Goal: Transaction & Acquisition: Register for event/course

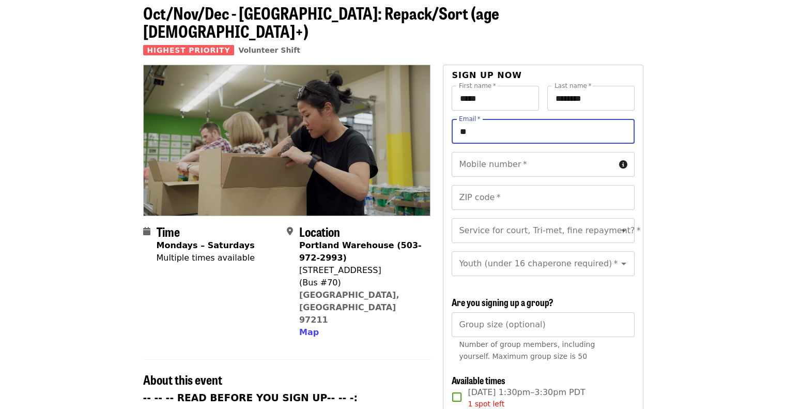
type input "*"
type input "**********"
type input "*****"
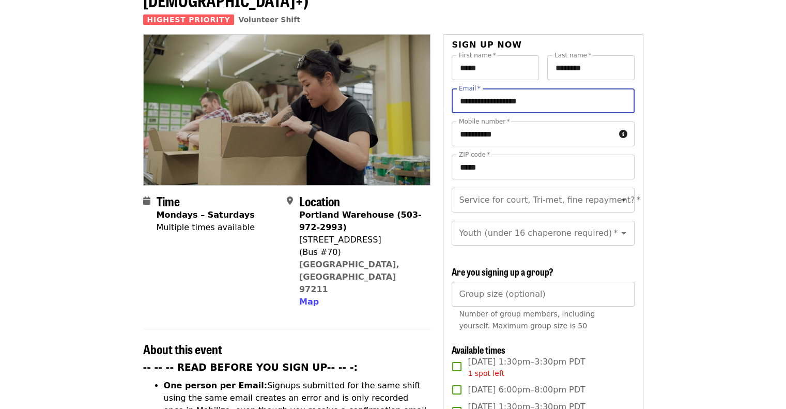
scroll to position [103, 0]
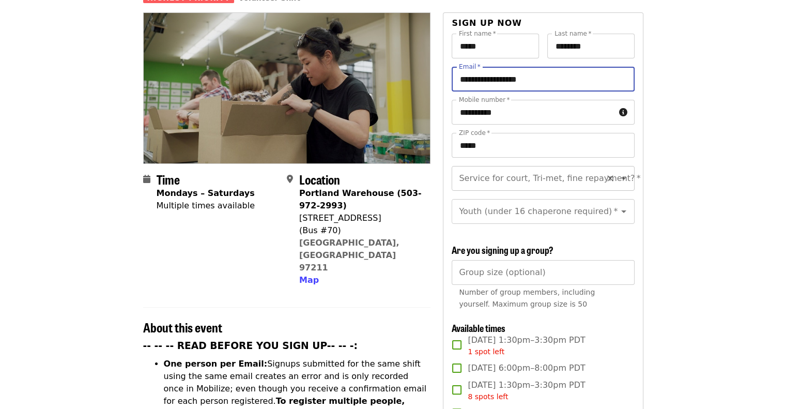
click at [551, 166] on div "Service for court, Tri-met, fine repayment?   * Service for court, Tri-met, fin…" at bounding box center [543, 178] width 182 height 25
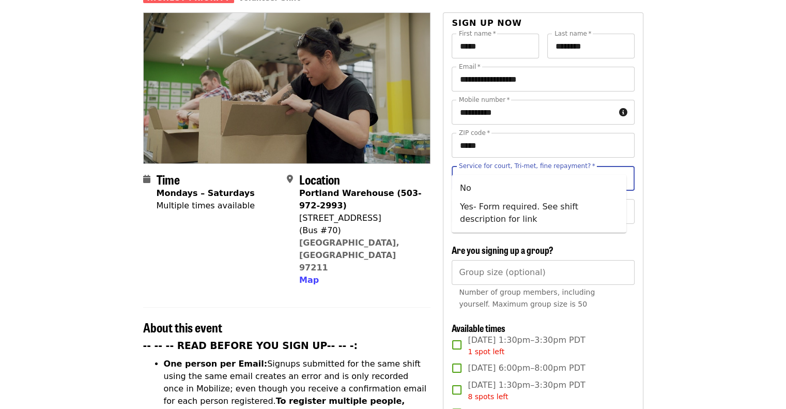
click at [483, 186] on li "No" at bounding box center [539, 188] width 175 height 19
type input "**"
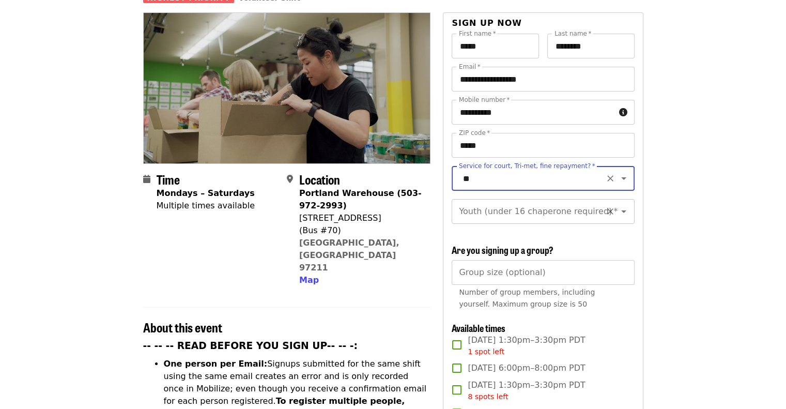
click at [525, 202] on div "Youth (under 16 chaperone required)   * Youth (under 16 chaperone required) *" at bounding box center [543, 211] width 182 height 25
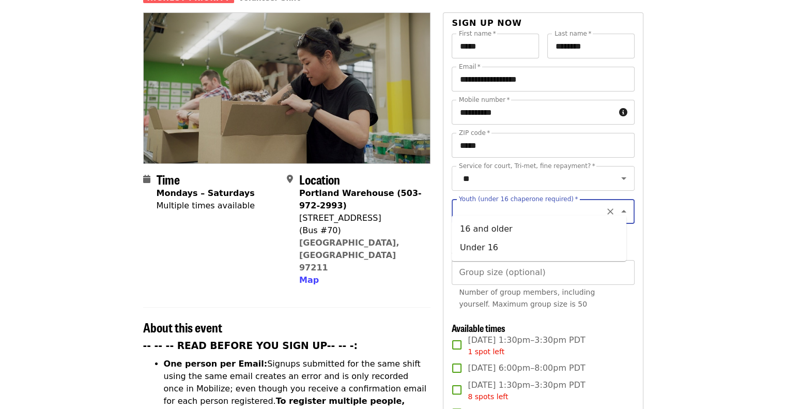
click at [502, 249] on li "Under 16" at bounding box center [539, 247] width 175 height 19
type input "********"
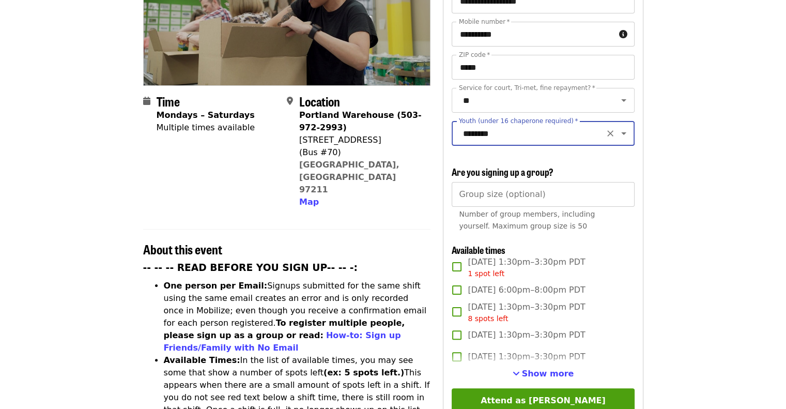
scroll to position [186, 0]
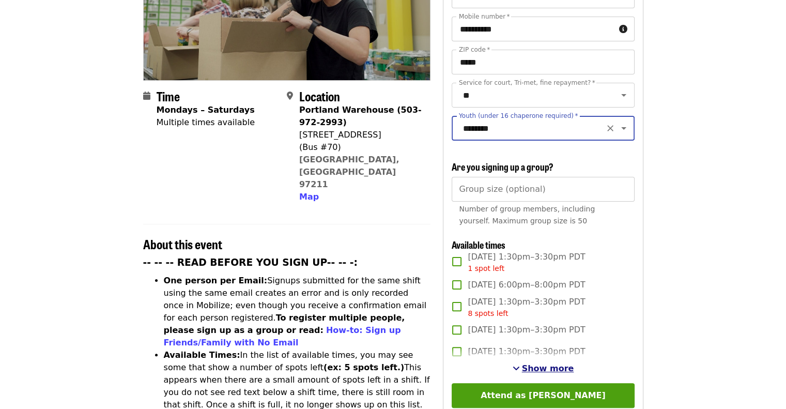
click at [567, 365] on span "Show more" at bounding box center [548, 368] width 52 height 10
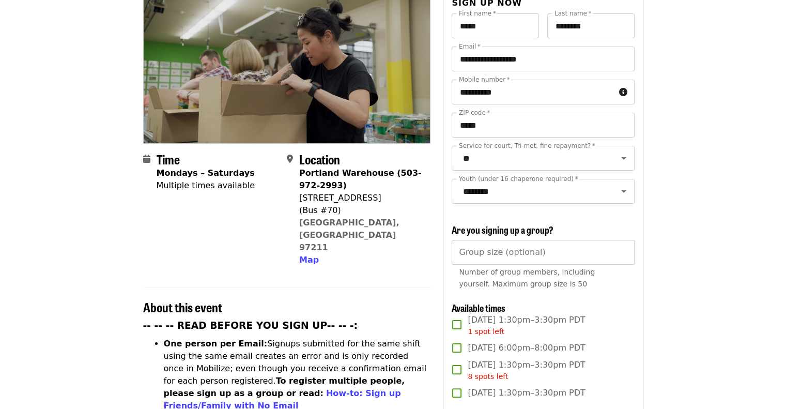
scroll to position [123, 0]
click at [558, 253] on input "Group size (optional)" at bounding box center [543, 252] width 182 height 25
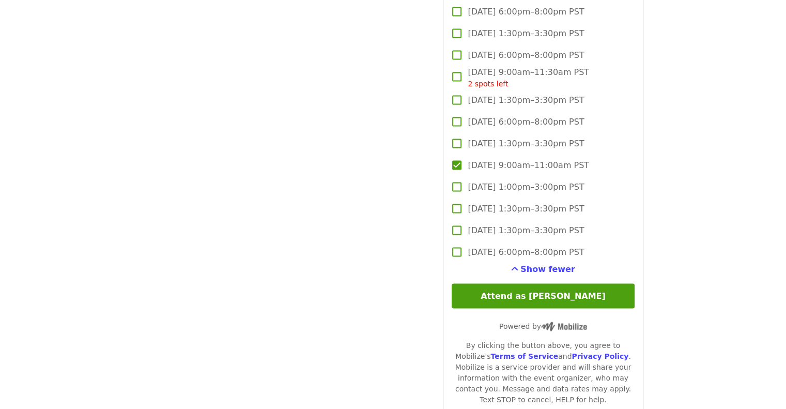
scroll to position [2125, 0]
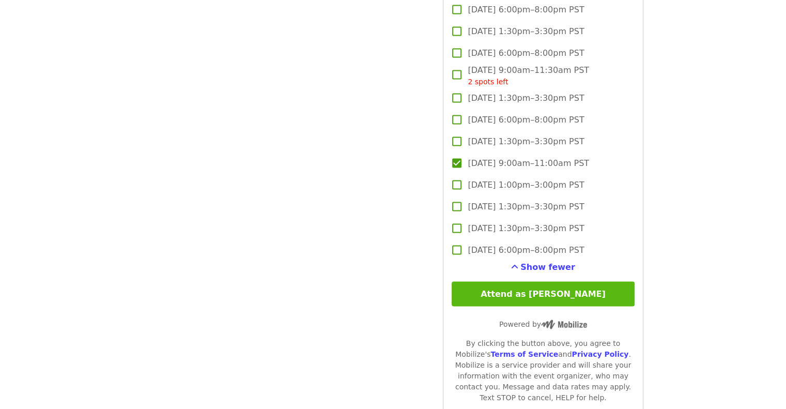
click at [558, 290] on button "Attend as [PERSON_NAME]" at bounding box center [543, 294] width 182 height 25
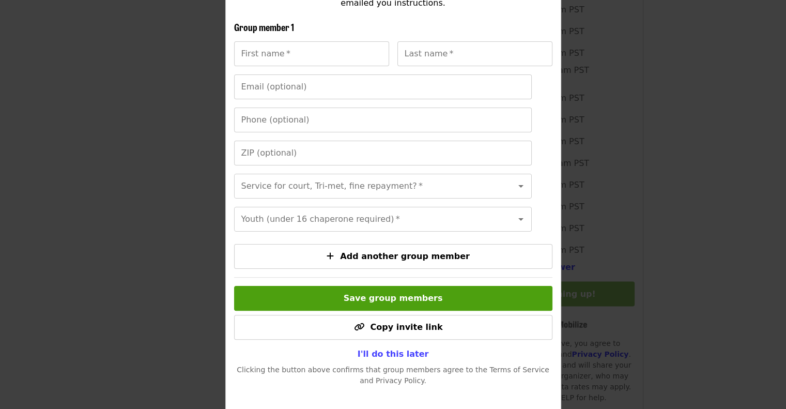
scroll to position [207, 0]
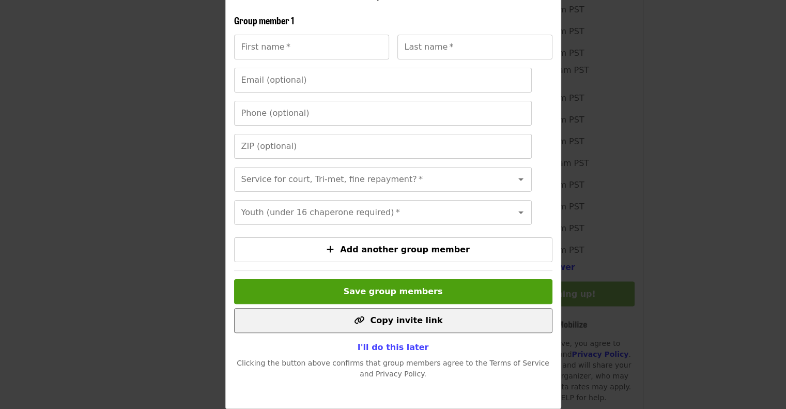
click at [420, 317] on span "Copy invite link" at bounding box center [406, 320] width 72 height 10
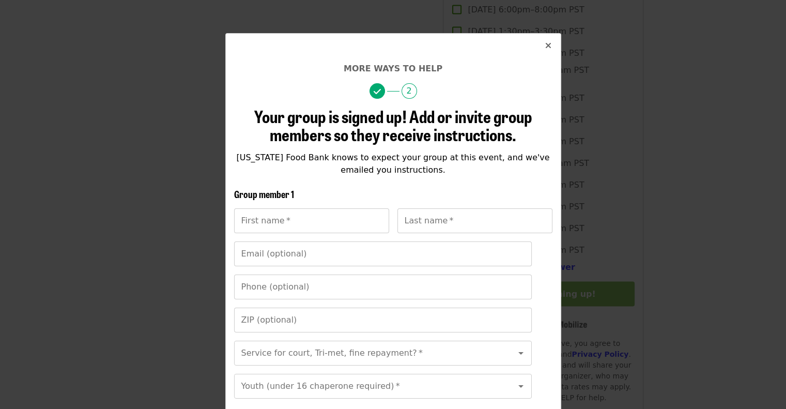
scroll to position [0, 0]
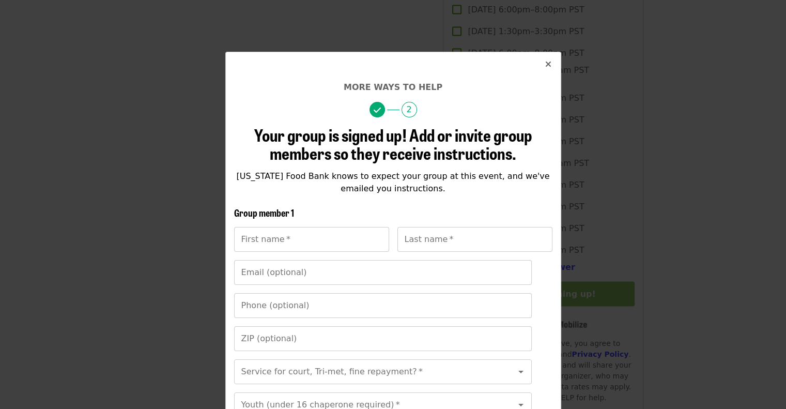
click at [546, 66] on icon "times icon" at bounding box center [548, 64] width 6 height 10
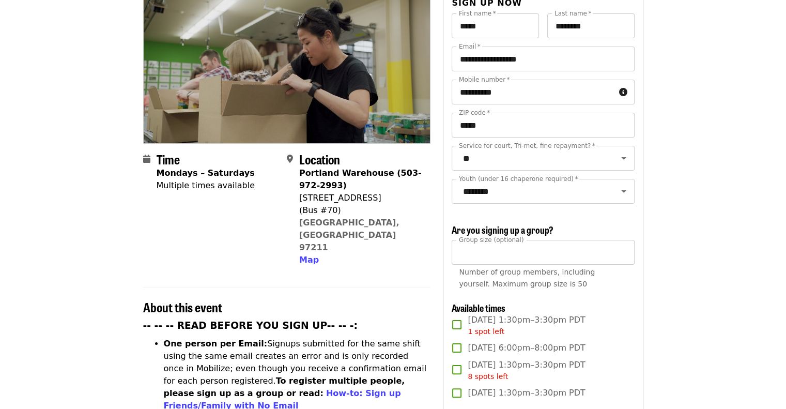
scroll to position [121, 0]
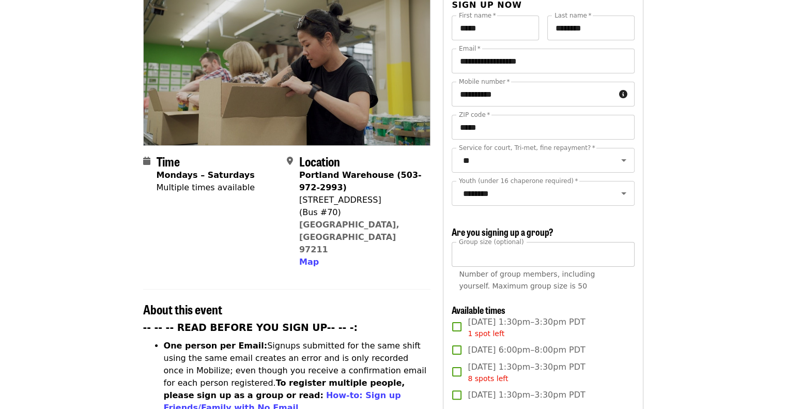
click at [530, 254] on input "**" at bounding box center [543, 254] width 182 height 25
type input "*"
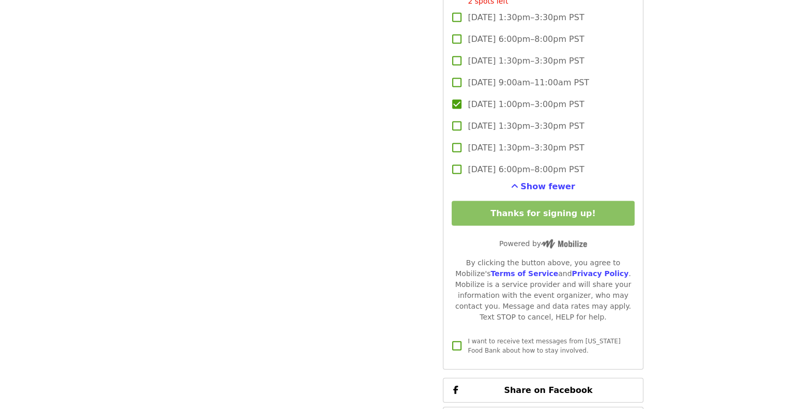
scroll to position [2208, 0]
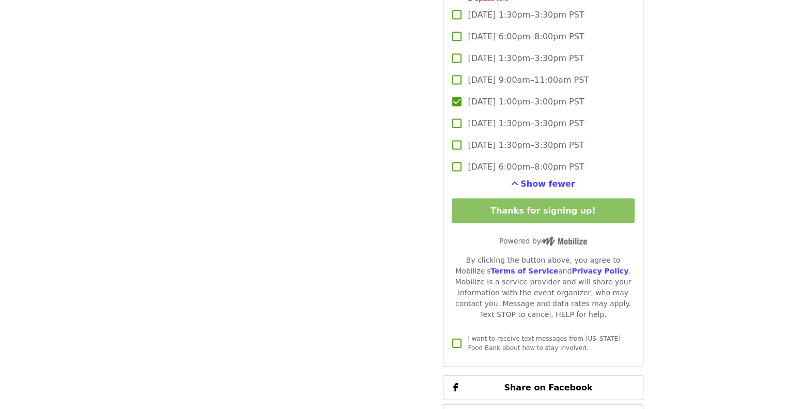
type input "**"
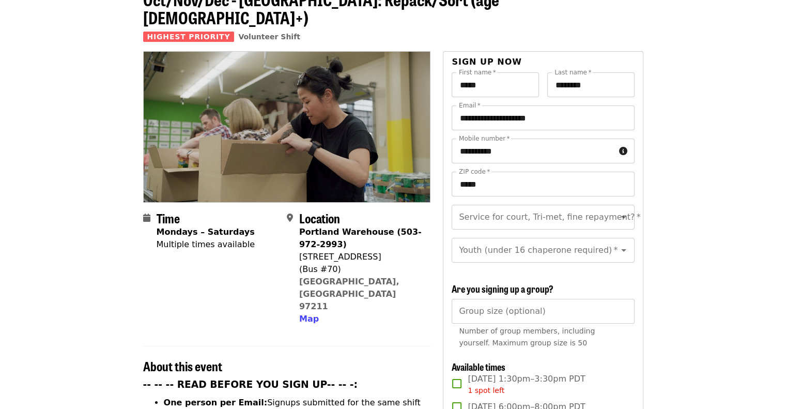
scroll to position [62, 0]
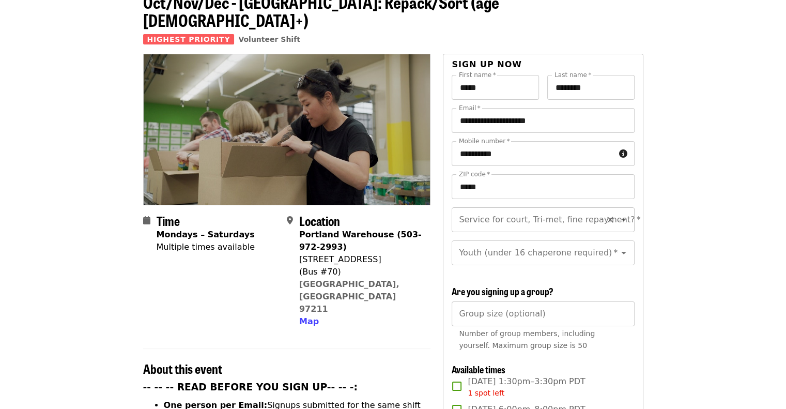
click at [552, 207] on div "Service for court, Tri-met, fine repayment?   * Service for court, Tri-met, fin…" at bounding box center [543, 219] width 182 height 25
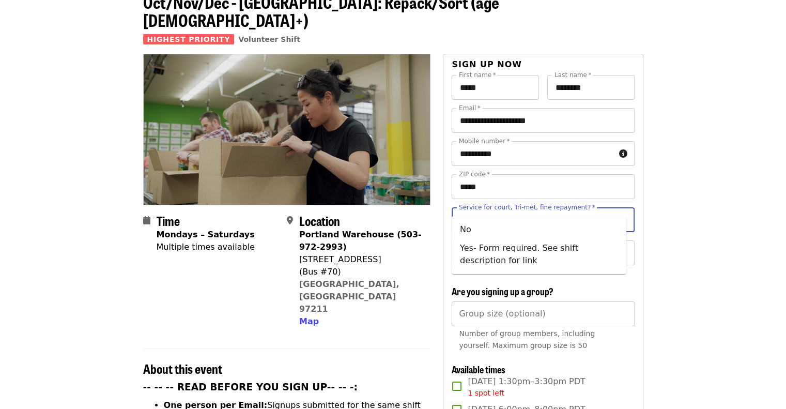
click at [513, 227] on li "No" at bounding box center [539, 229] width 175 height 19
type input "**"
click at [540, 244] on div "Youth (under 16 chaperone required)   * Youth (under 16 chaperone required) *" at bounding box center [543, 252] width 182 height 25
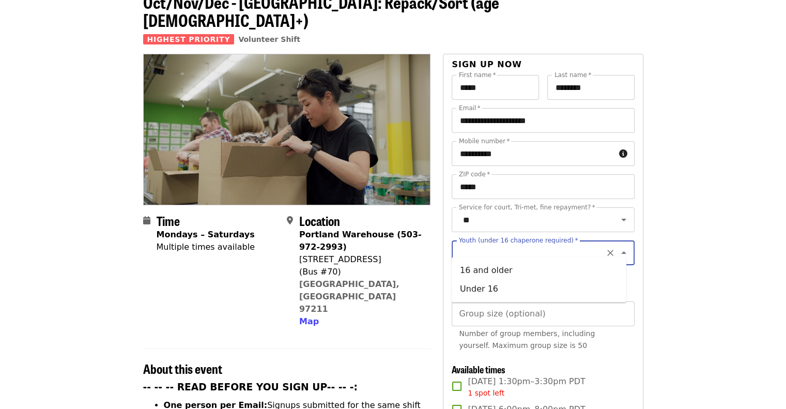
click at [507, 289] on li "Under 16" at bounding box center [539, 289] width 175 height 19
type input "********"
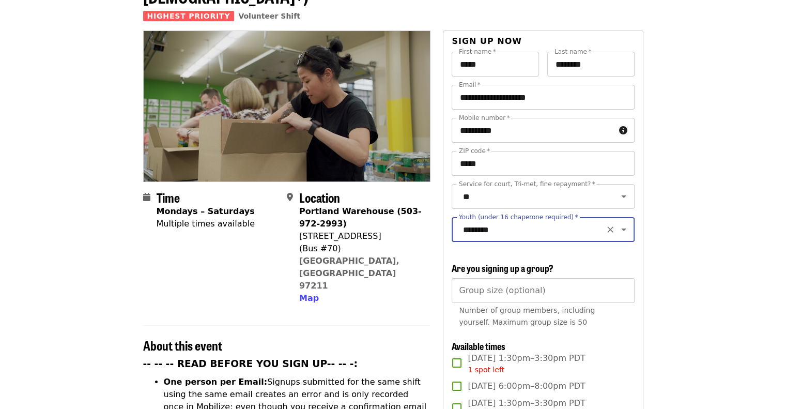
scroll to position [97, 0]
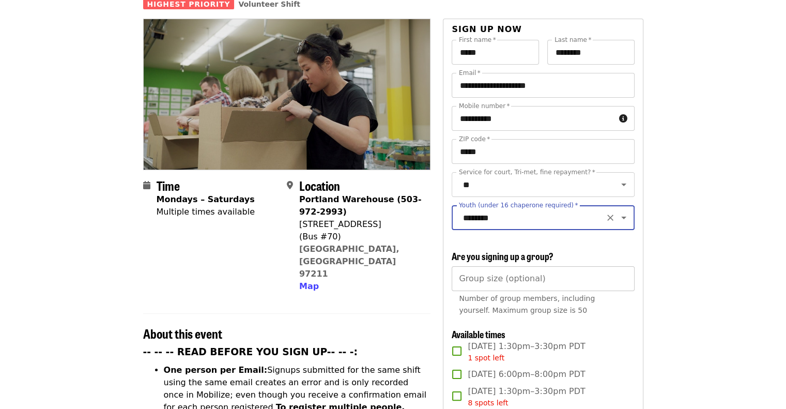
click at [543, 278] on input "Group size (optional)" at bounding box center [543, 278] width 182 height 25
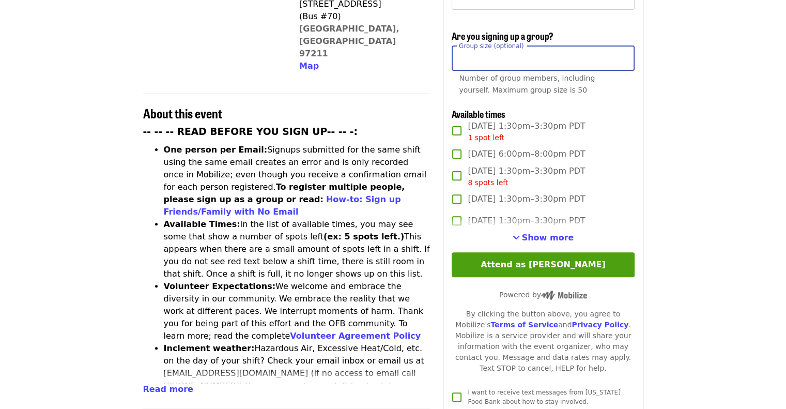
scroll to position [322, 0]
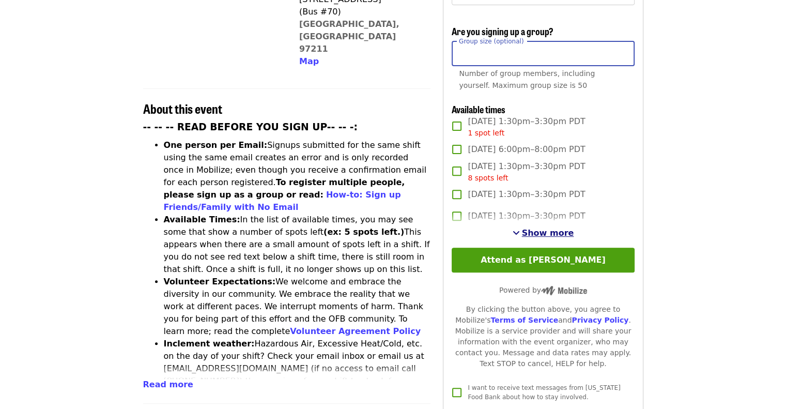
type input "**"
click at [544, 228] on span "Show more" at bounding box center [548, 233] width 52 height 10
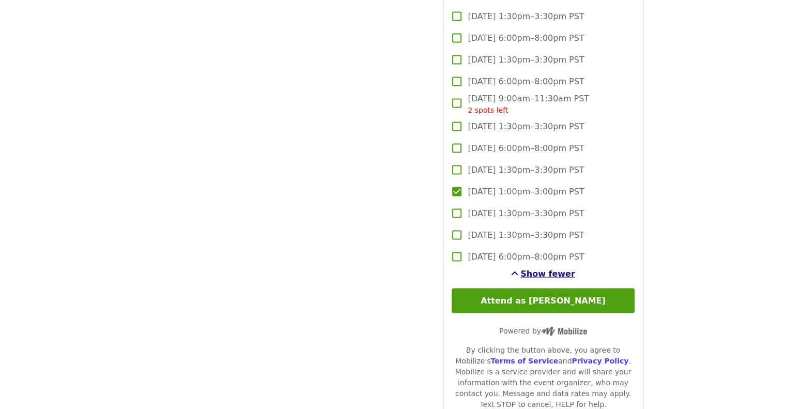
scroll to position [2097, 0]
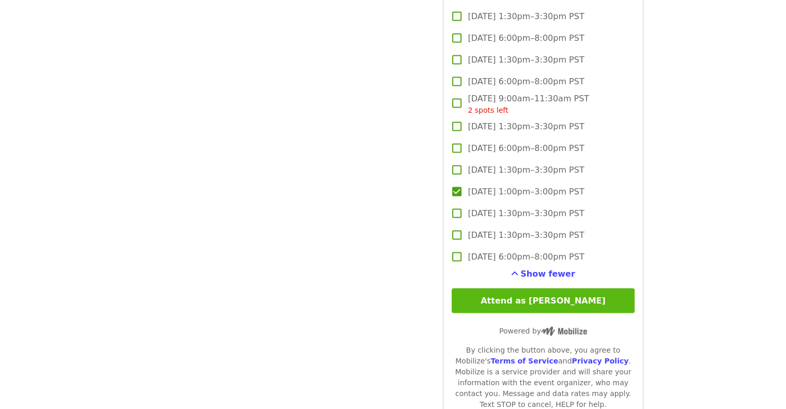
click at [566, 299] on button "Attend as [PERSON_NAME]" at bounding box center [543, 300] width 182 height 25
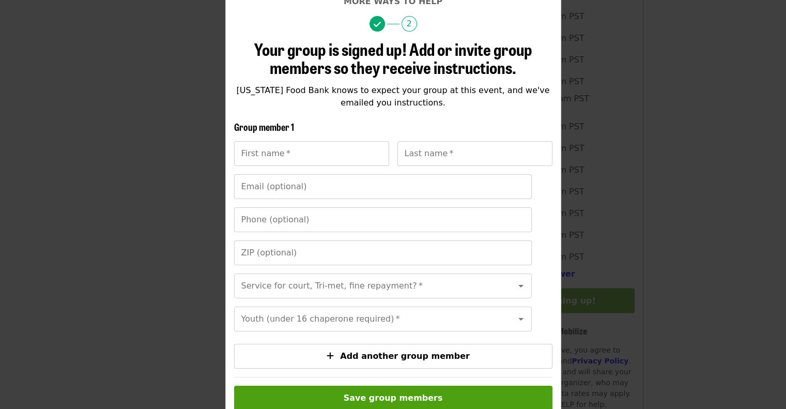
scroll to position [207, 0]
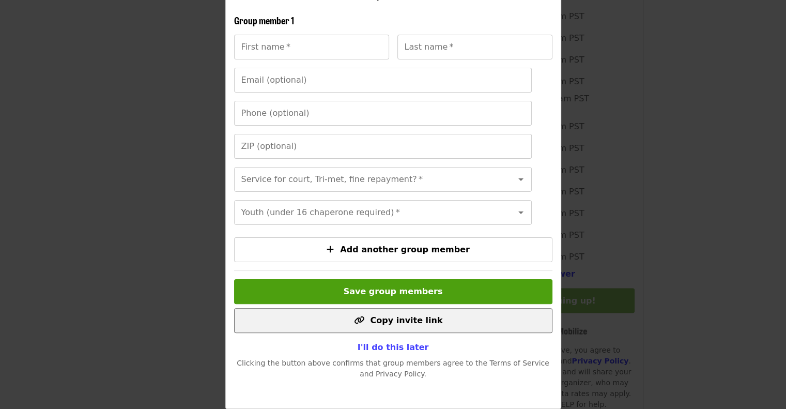
click at [425, 321] on span "Copy invite link" at bounding box center [406, 320] width 72 height 10
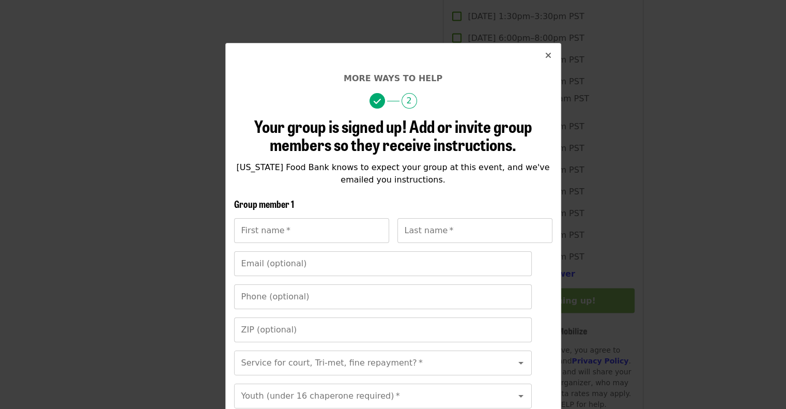
scroll to position [0, 0]
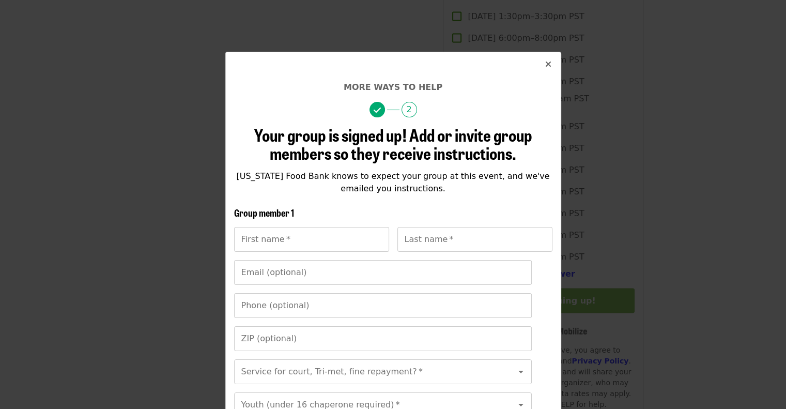
click at [545, 67] on icon "times icon" at bounding box center [548, 64] width 6 height 10
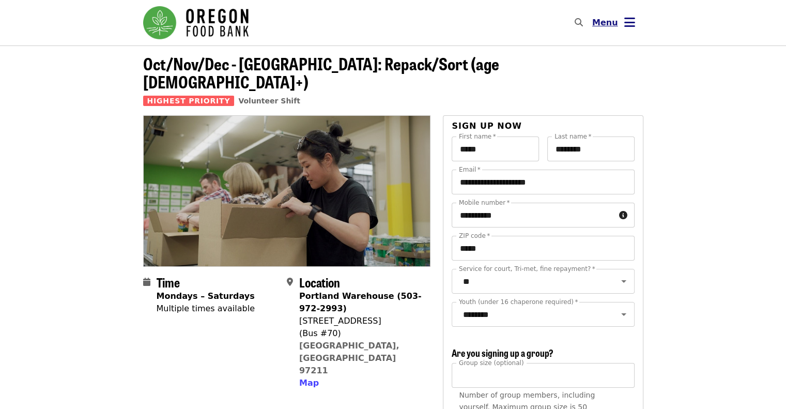
click at [624, 21] on icon "bars icon" at bounding box center [629, 22] width 11 height 15
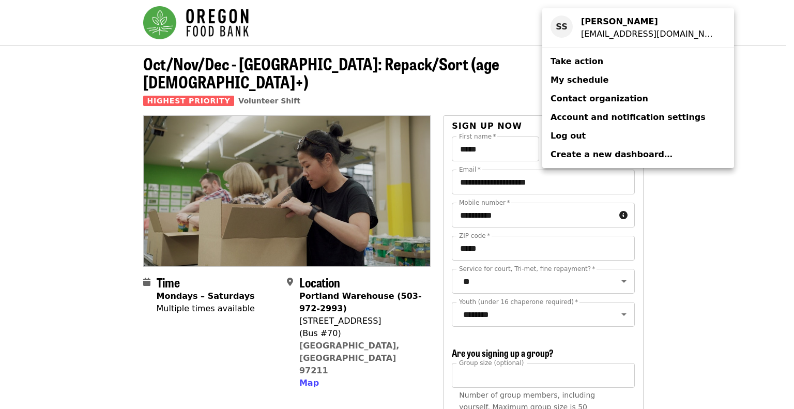
click at [587, 81] on span "My schedule" at bounding box center [580, 80] width 58 height 10
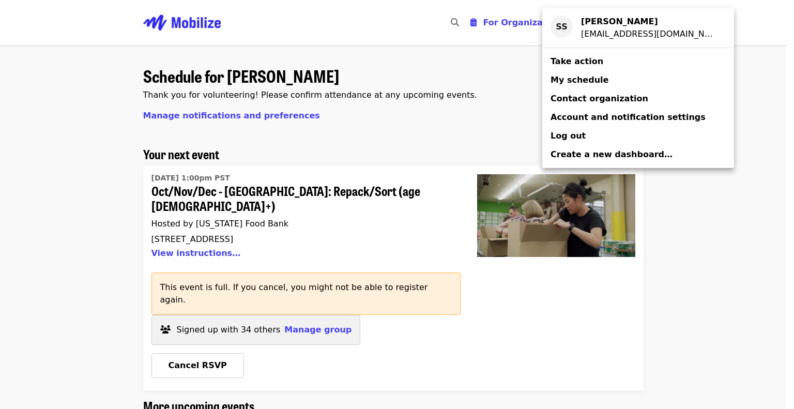
click at [310, 306] on div "Account menu" at bounding box center [397, 204] width 794 height 409
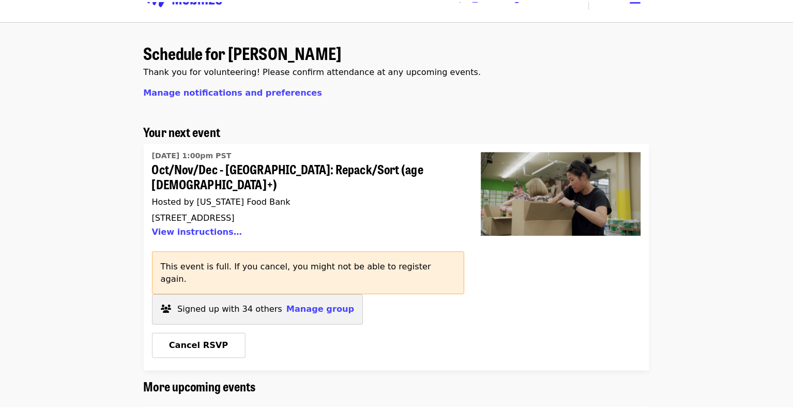
scroll to position [0, 1]
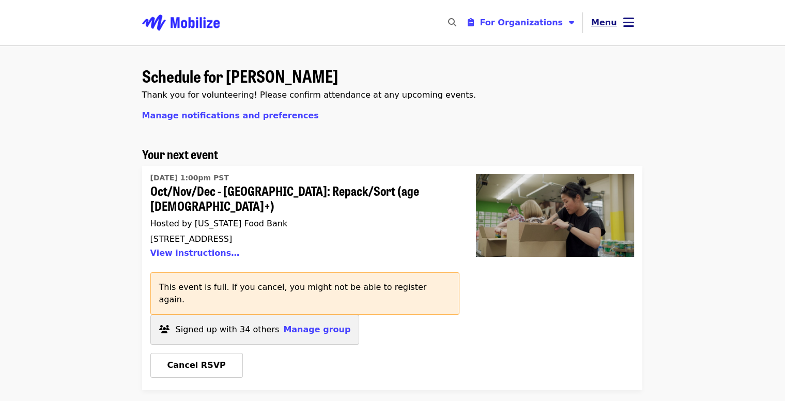
click at [614, 22] on span "Menu" at bounding box center [604, 23] width 26 height 10
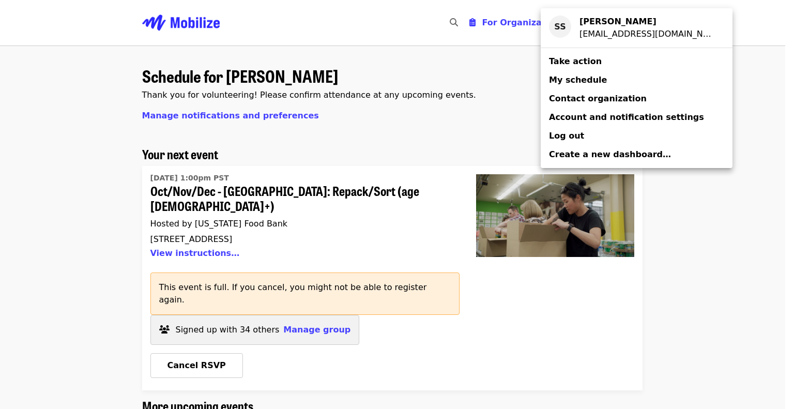
click at [569, 136] on span "Log out" at bounding box center [566, 136] width 35 height 10
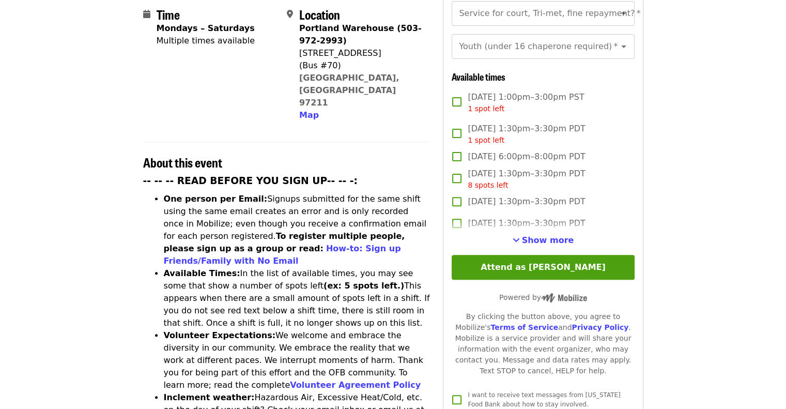
scroll to position [310, 0]
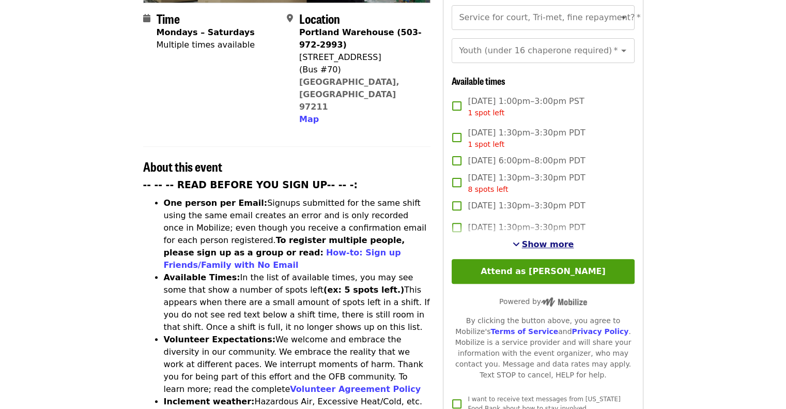
click at [556, 239] on span "Show more" at bounding box center [548, 244] width 52 height 10
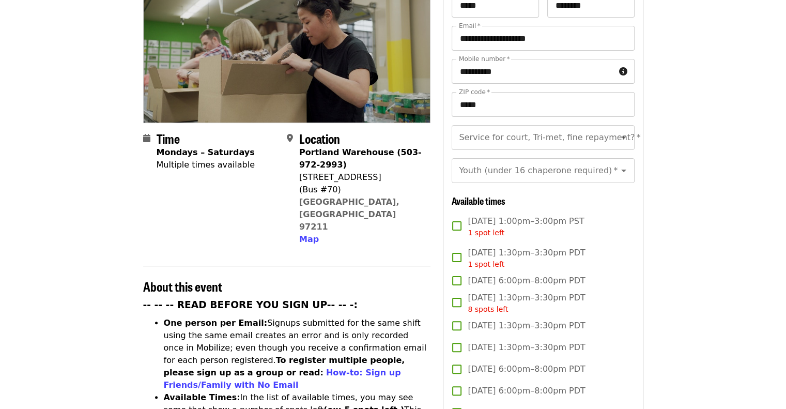
scroll to position [0, 0]
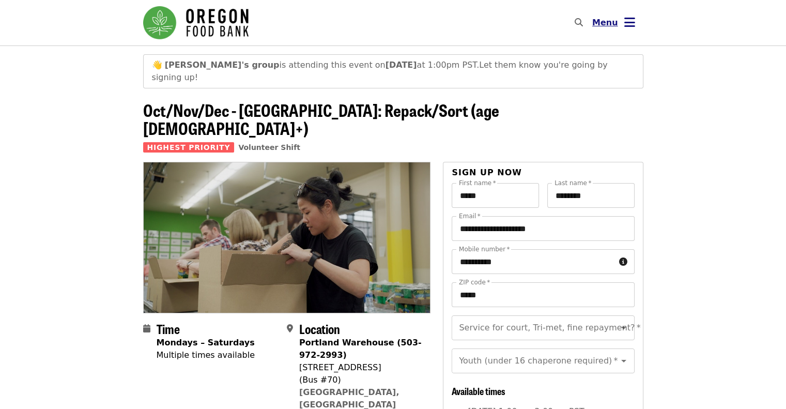
click at [619, 26] on button "Menu" at bounding box center [613, 22] width 59 height 25
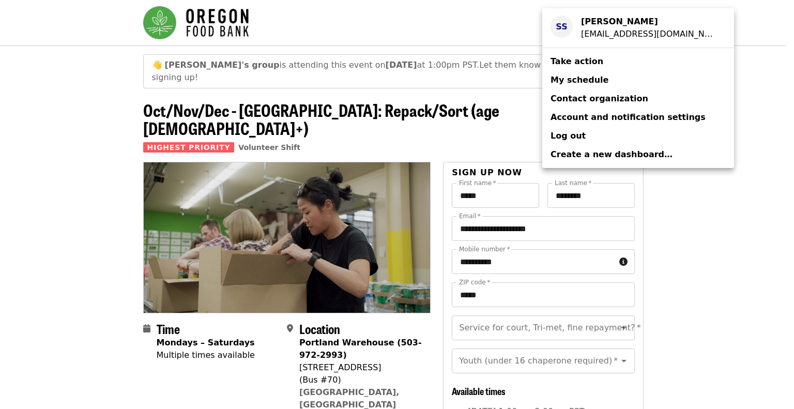
click at [600, 28] on div "[EMAIL_ADDRESS][DOMAIN_NAME]" at bounding box center [649, 34] width 136 height 12
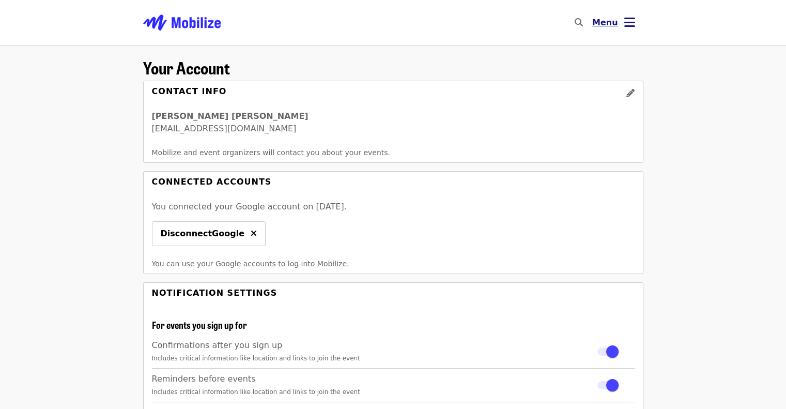
click at [626, 27] on icon "bars icon" at bounding box center [629, 22] width 11 height 15
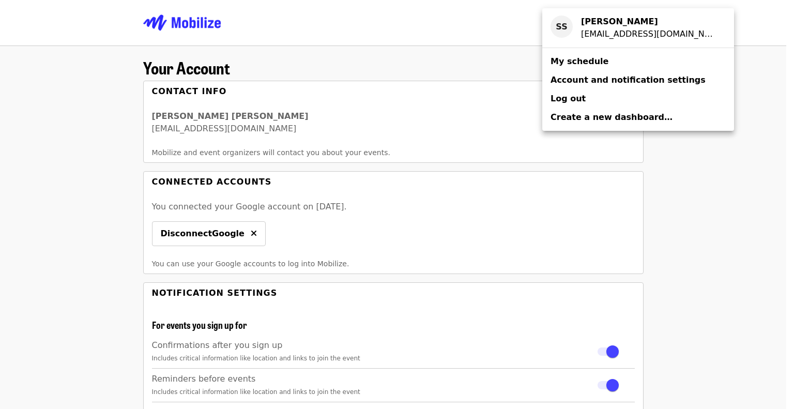
click at [587, 63] on span "My schedule" at bounding box center [580, 61] width 58 height 10
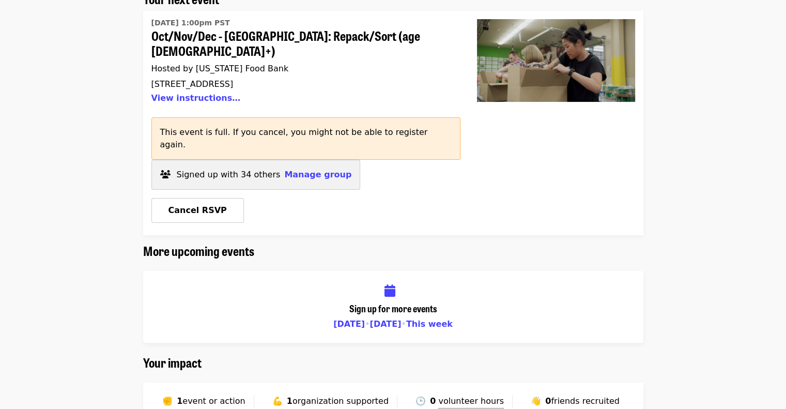
scroll to position [156, 0]
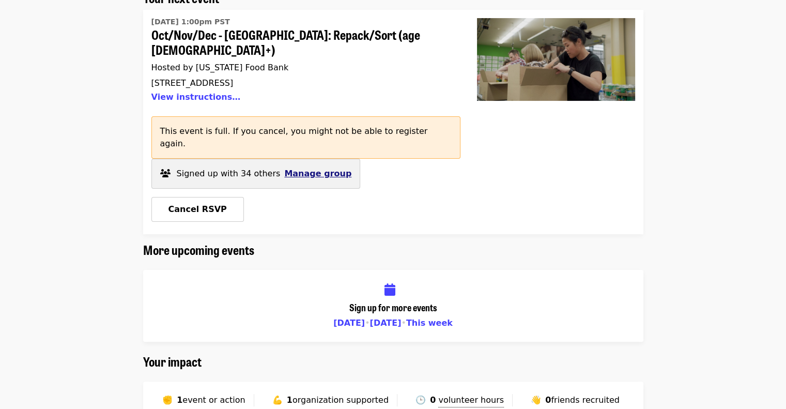
click at [306, 169] on span "Manage group" at bounding box center [317, 174] width 67 height 10
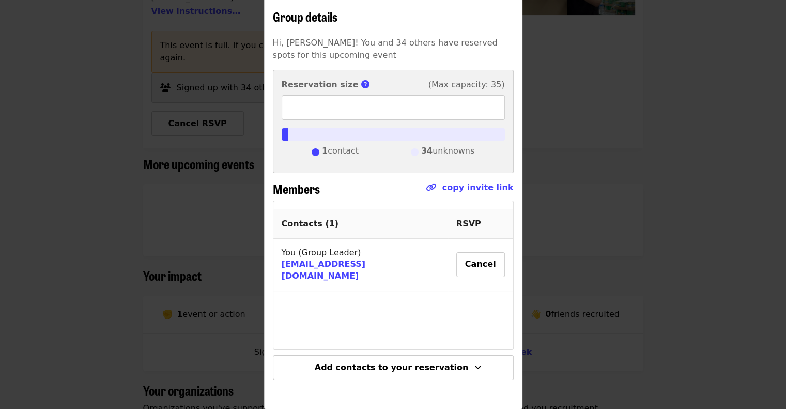
scroll to position [241, 0]
click at [481, 187] on link "copy invite link" at bounding box center [478, 187] width 71 height 10
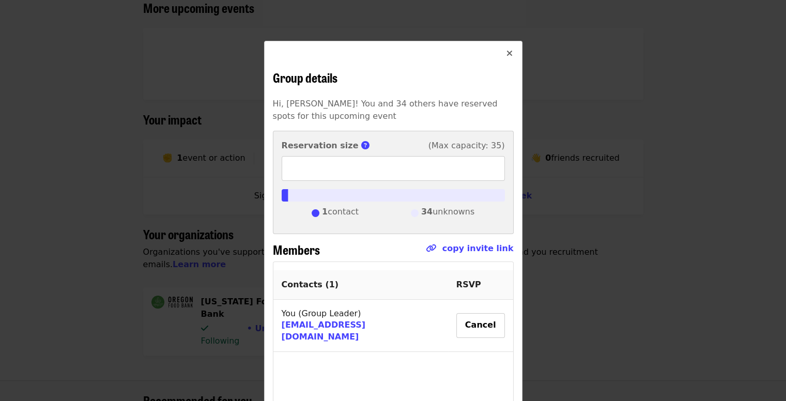
scroll to position [0, 0]
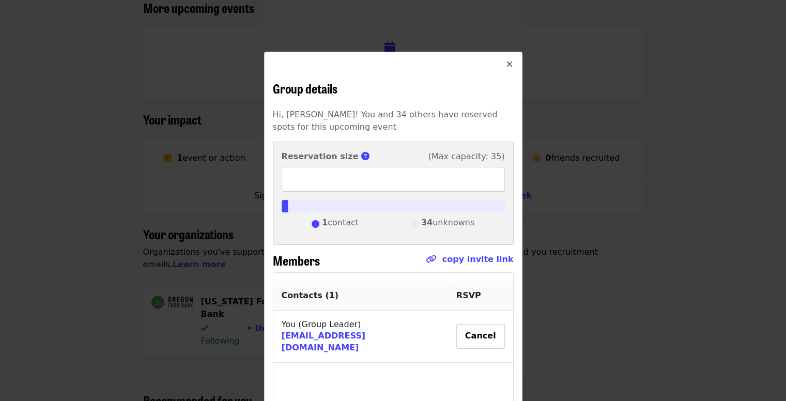
click at [508, 64] on icon "times icon" at bounding box center [510, 64] width 6 height 10
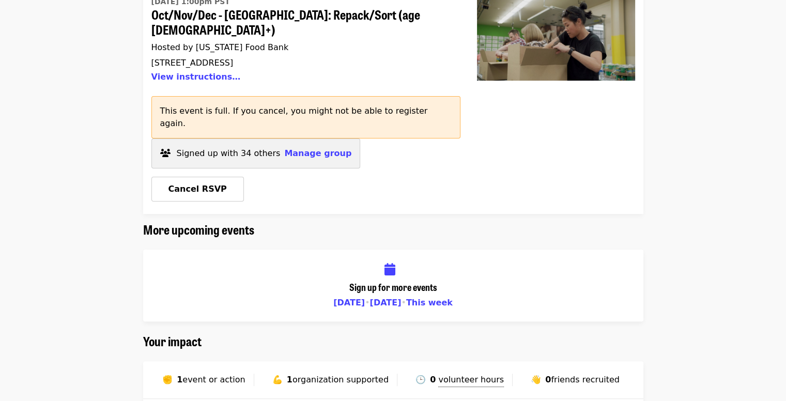
scroll to position [179, 0]
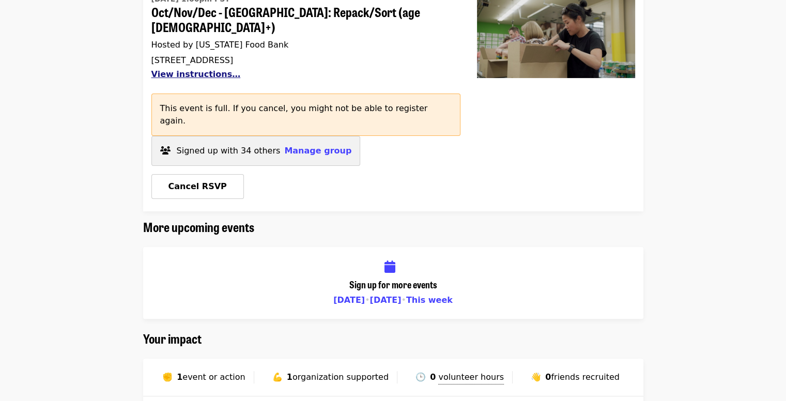
click at [179, 69] on button "View instructions…" at bounding box center [195, 74] width 89 height 10
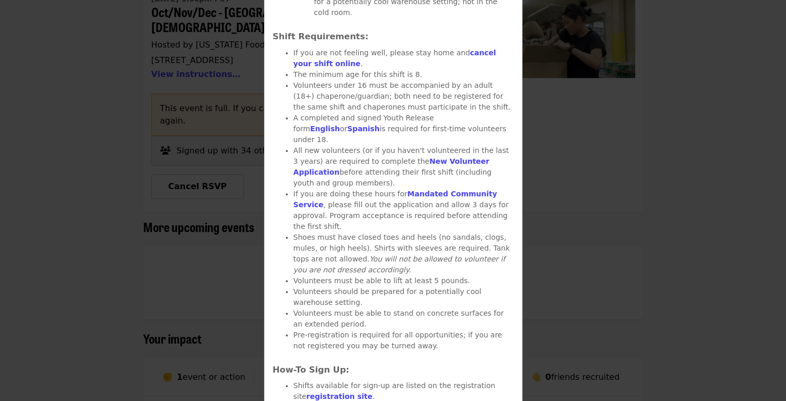
scroll to position [471, 0]
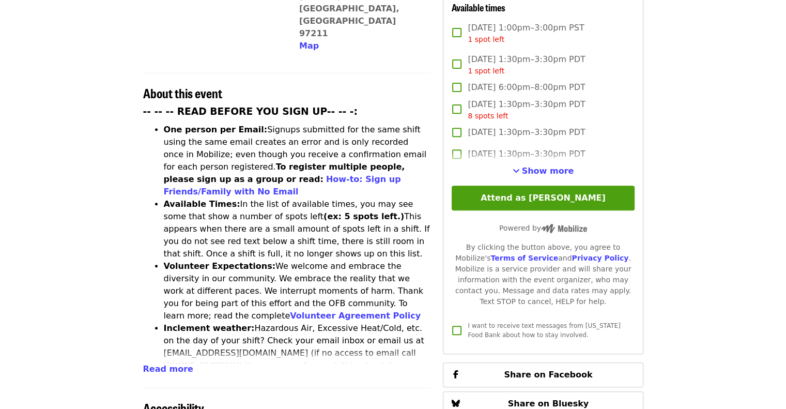
scroll to position [383, 0]
